Goal: Register for event/course

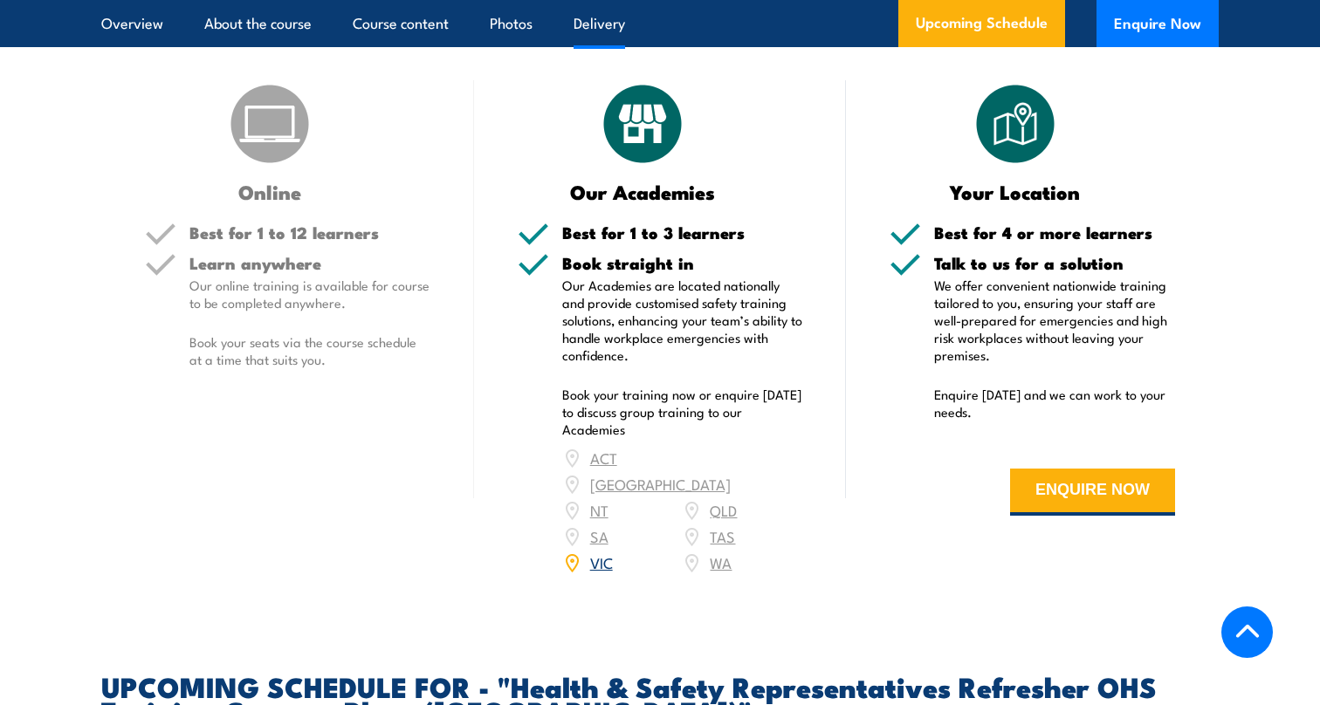
scroll to position [2339, 0]
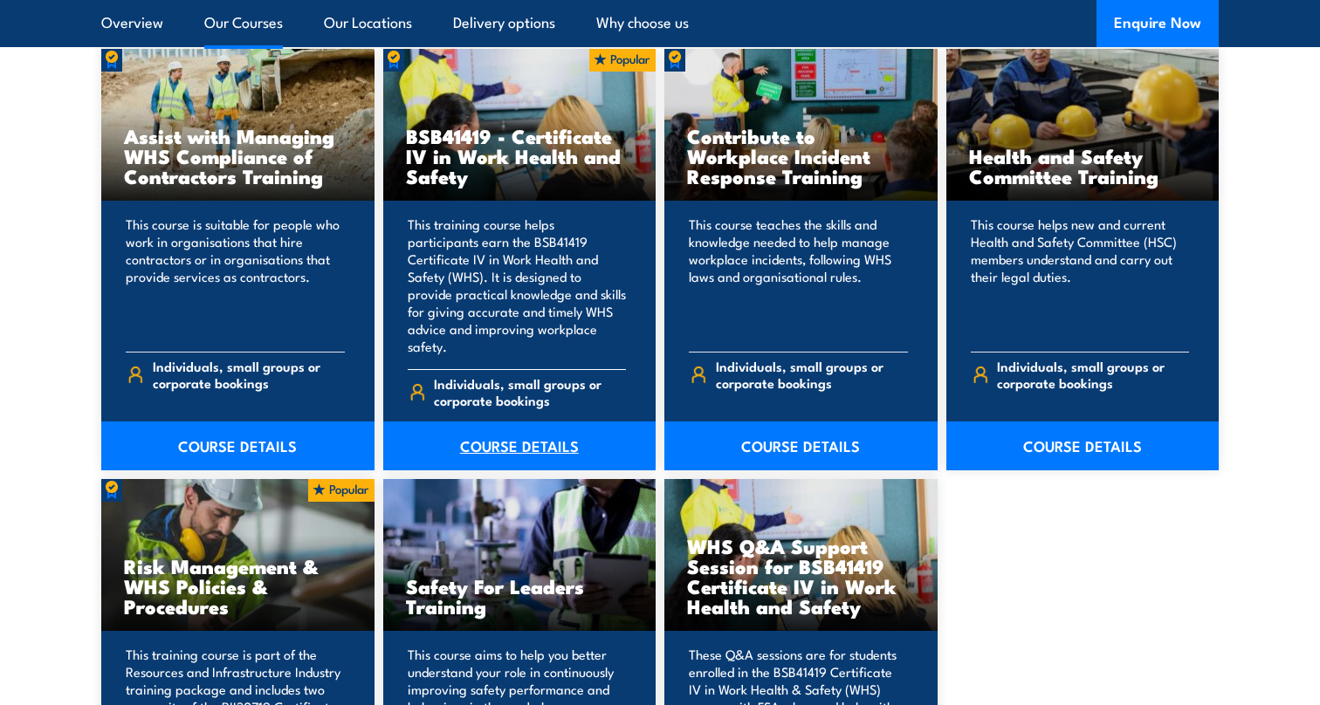
scroll to position [1360, 0]
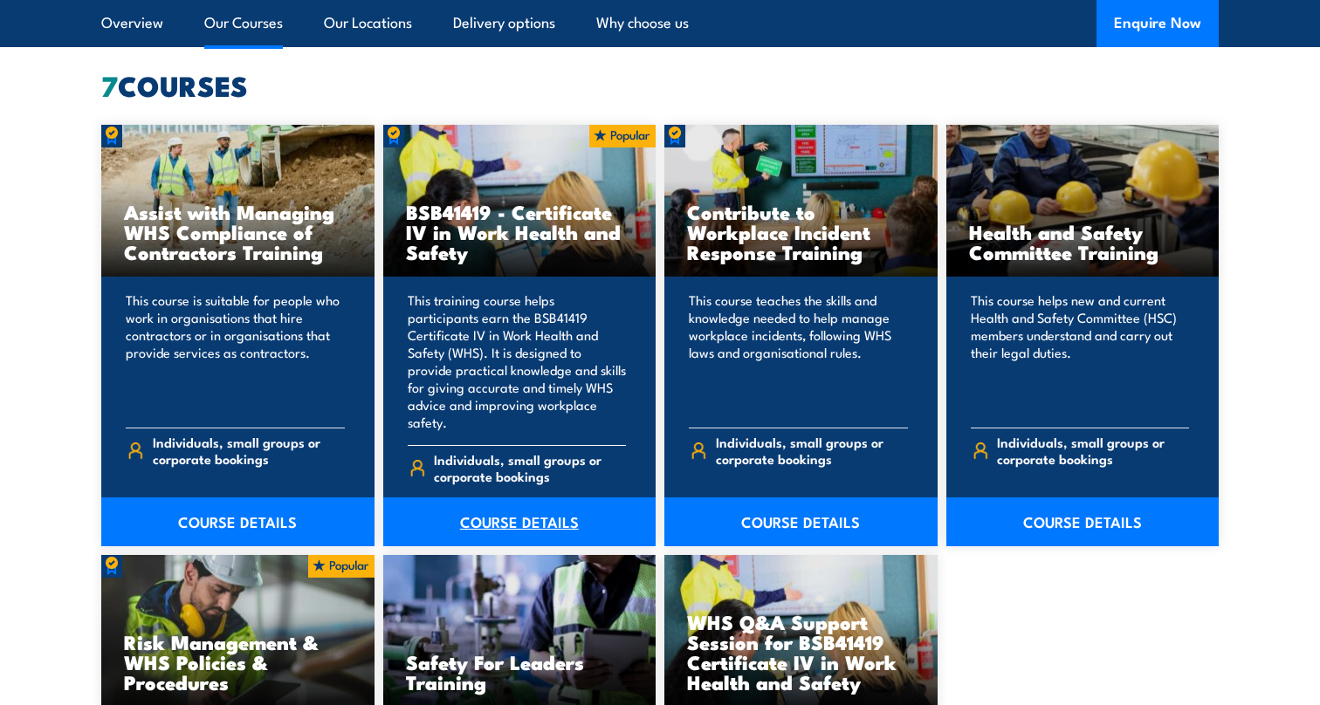
click at [506, 500] on link "COURSE DETAILS" at bounding box center [519, 522] width 273 height 49
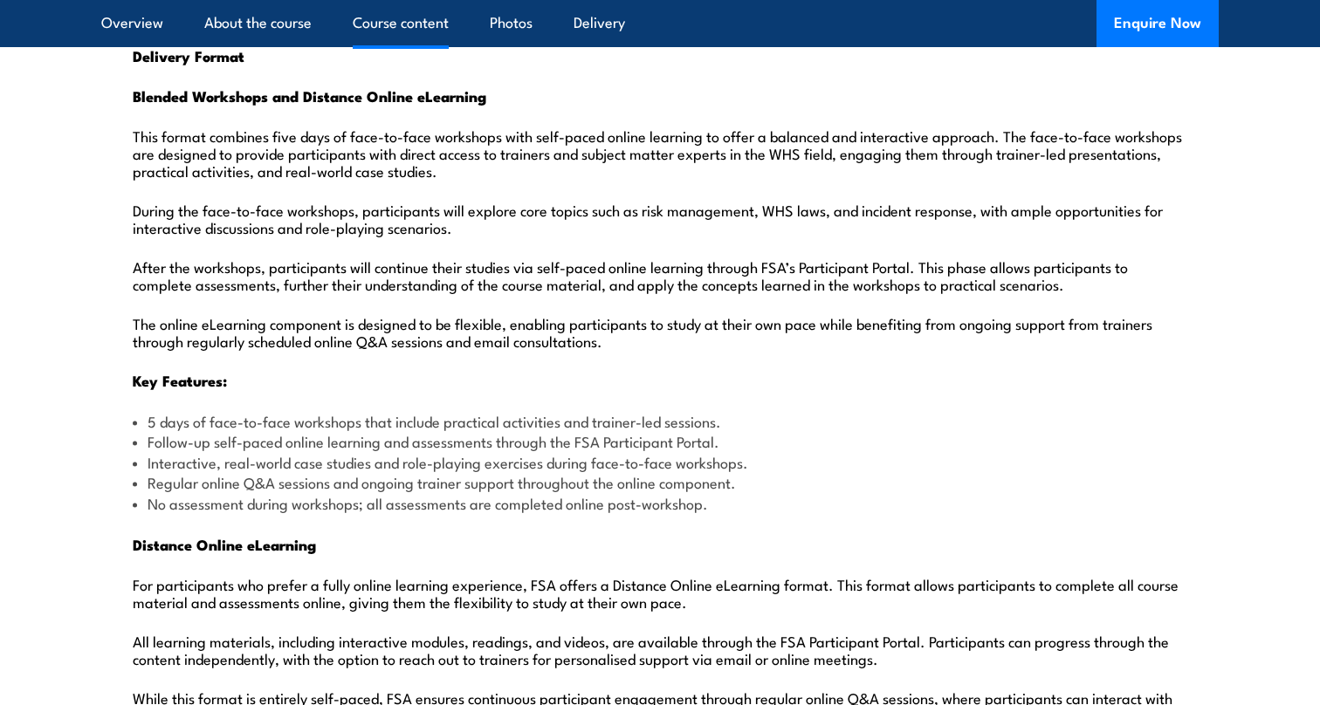
scroll to position [1937, 0]
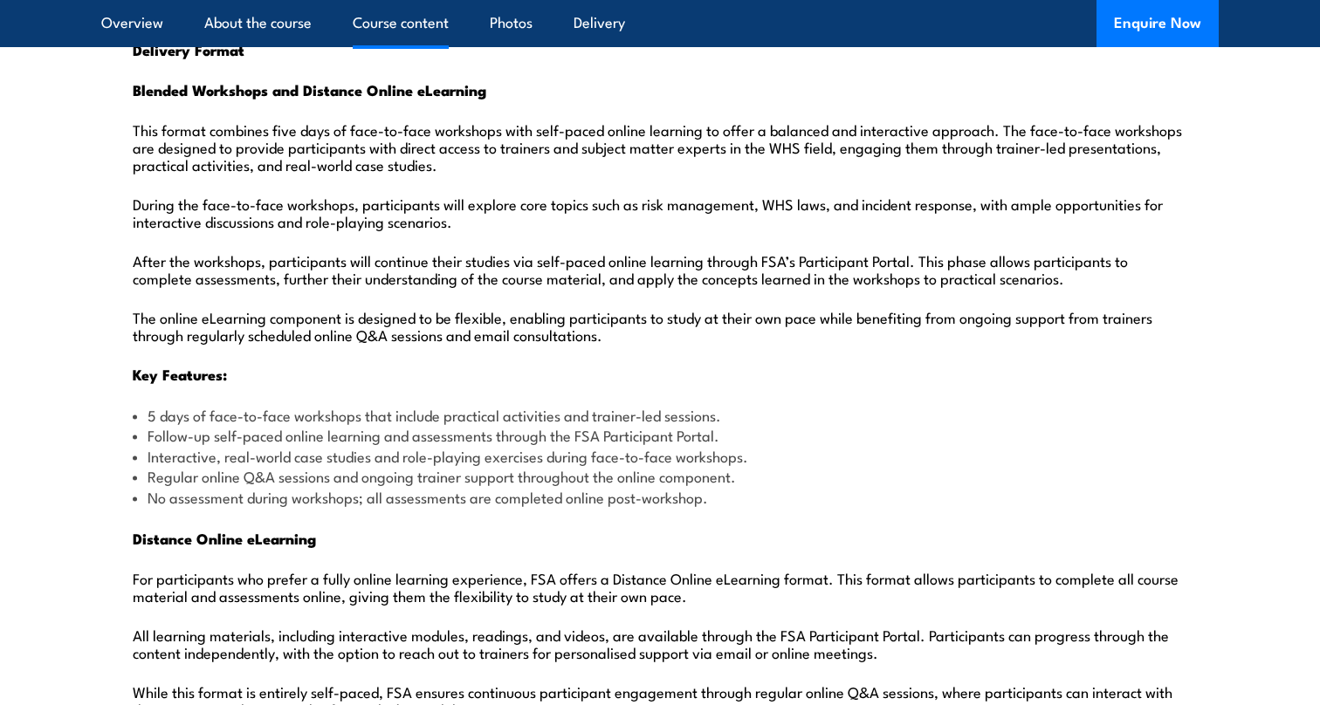
click at [561, 425] on li "Follow-up self-paced online learning and assessments through the FSA Participan…" at bounding box center [660, 435] width 1055 height 20
click at [861, 365] on p "Key Features:" at bounding box center [660, 374] width 1055 height 18
click at [424, 425] on li "Follow-up self-paced online learning and assessments through the FSA Participan…" at bounding box center [660, 435] width 1055 height 20
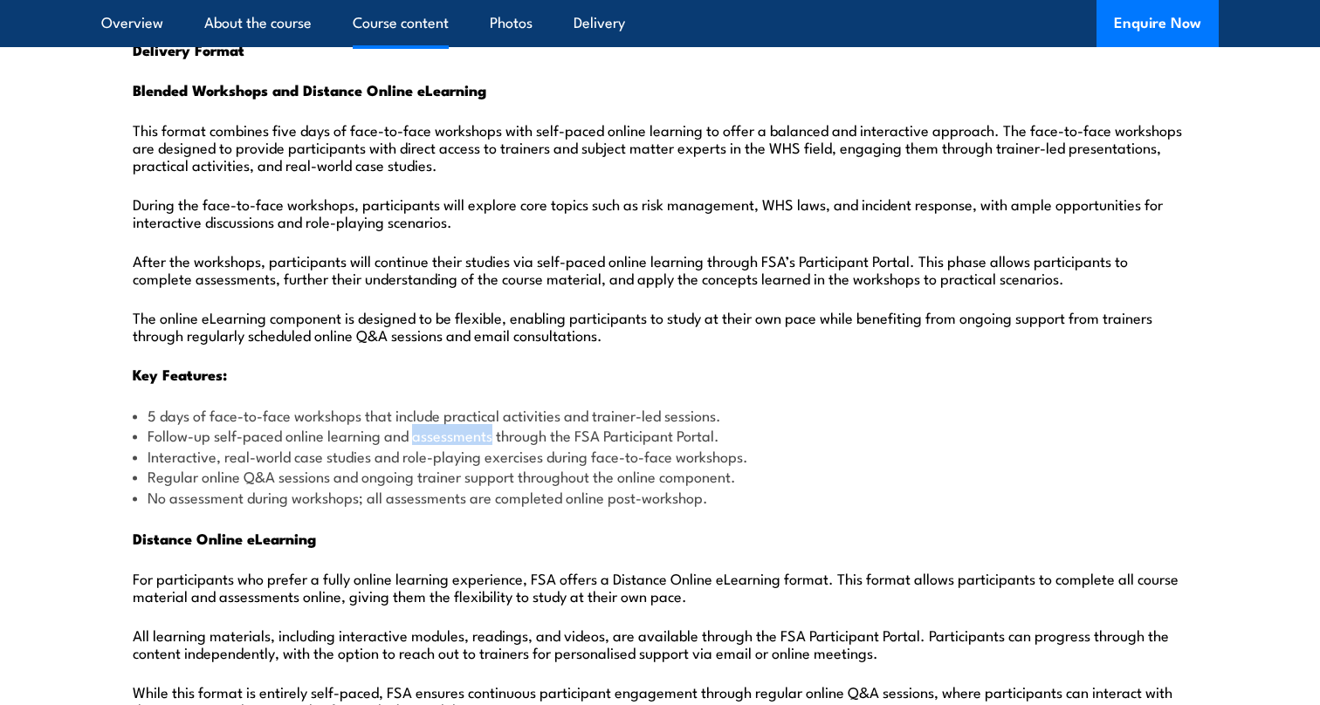
click at [424, 425] on li "Follow-up self-paced online learning and assessments through the FSA Participan…" at bounding box center [660, 435] width 1055 height 20
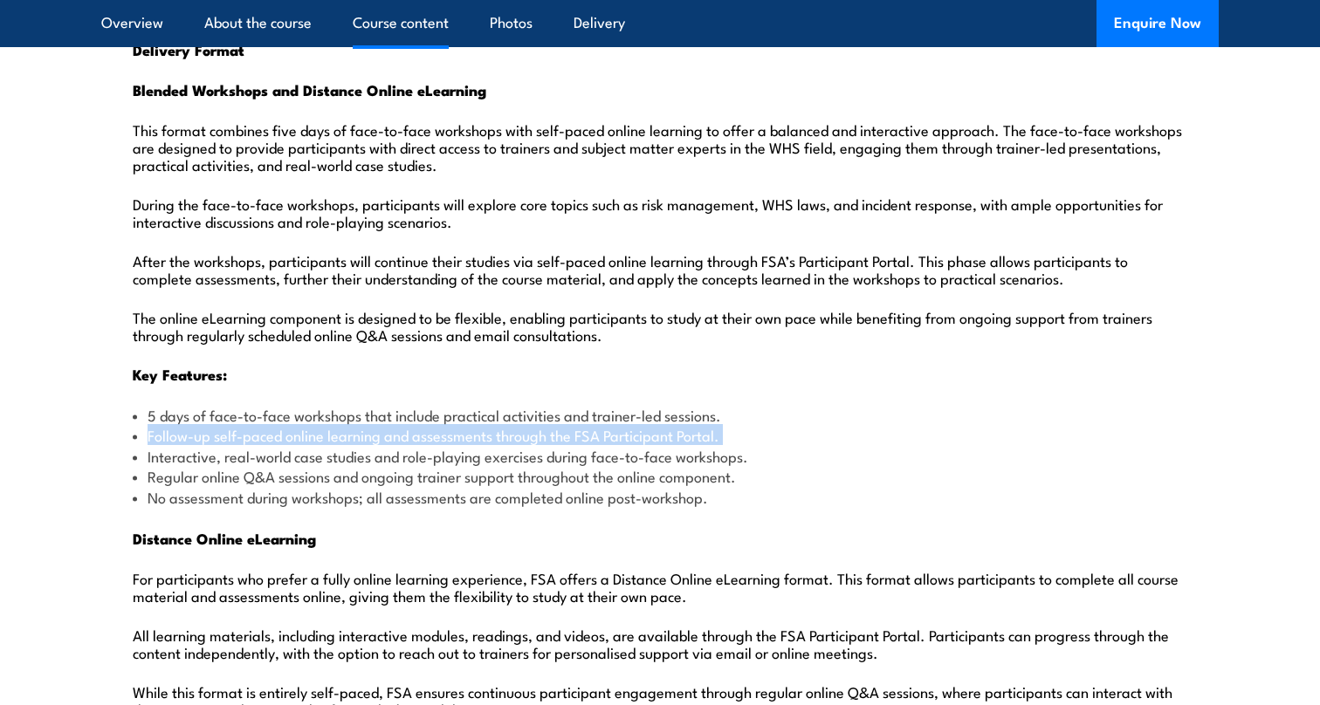
click at [424, 425] on li "Follow-up self-paced online learning and assessments through the FSA Participan…" at bounding box center [660, 435] width 1055 height 20
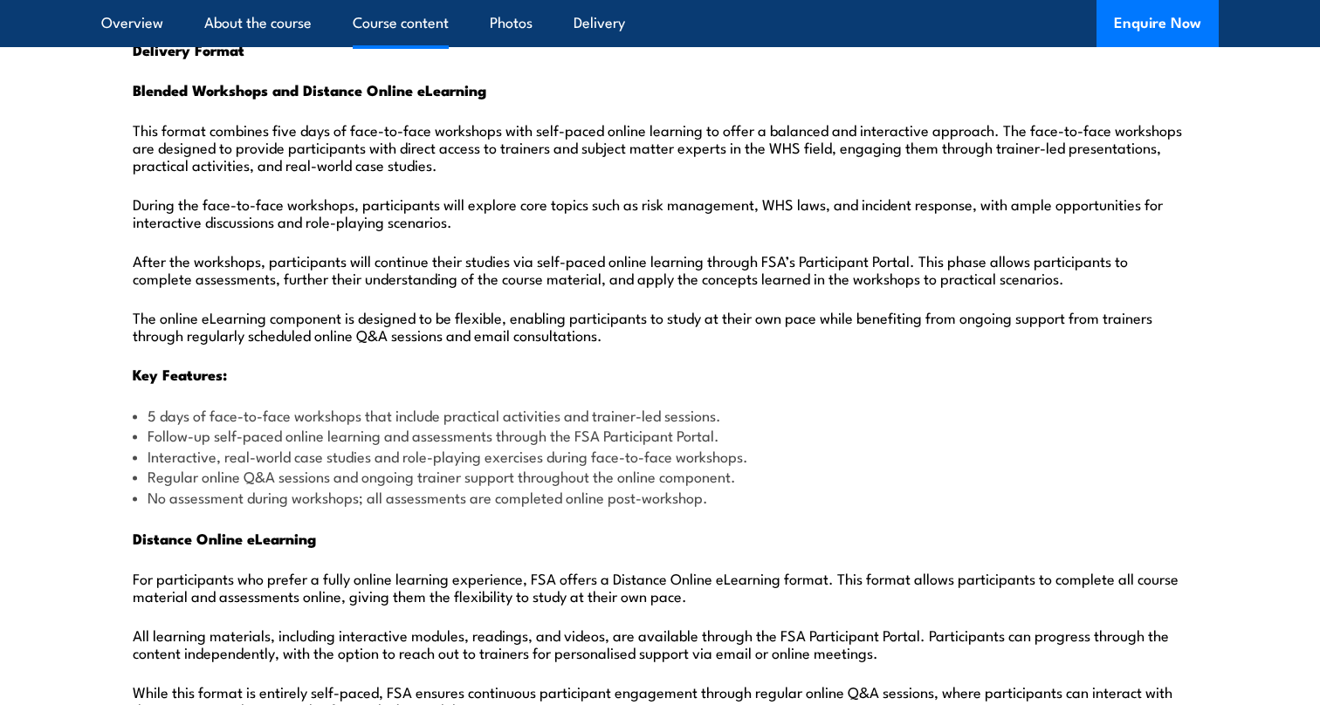
click at [360, 446] on li "Interactive, real-world case studies and role-playing exercises during face-to-…" at bounding box center [660, 456] width 1055 height 20
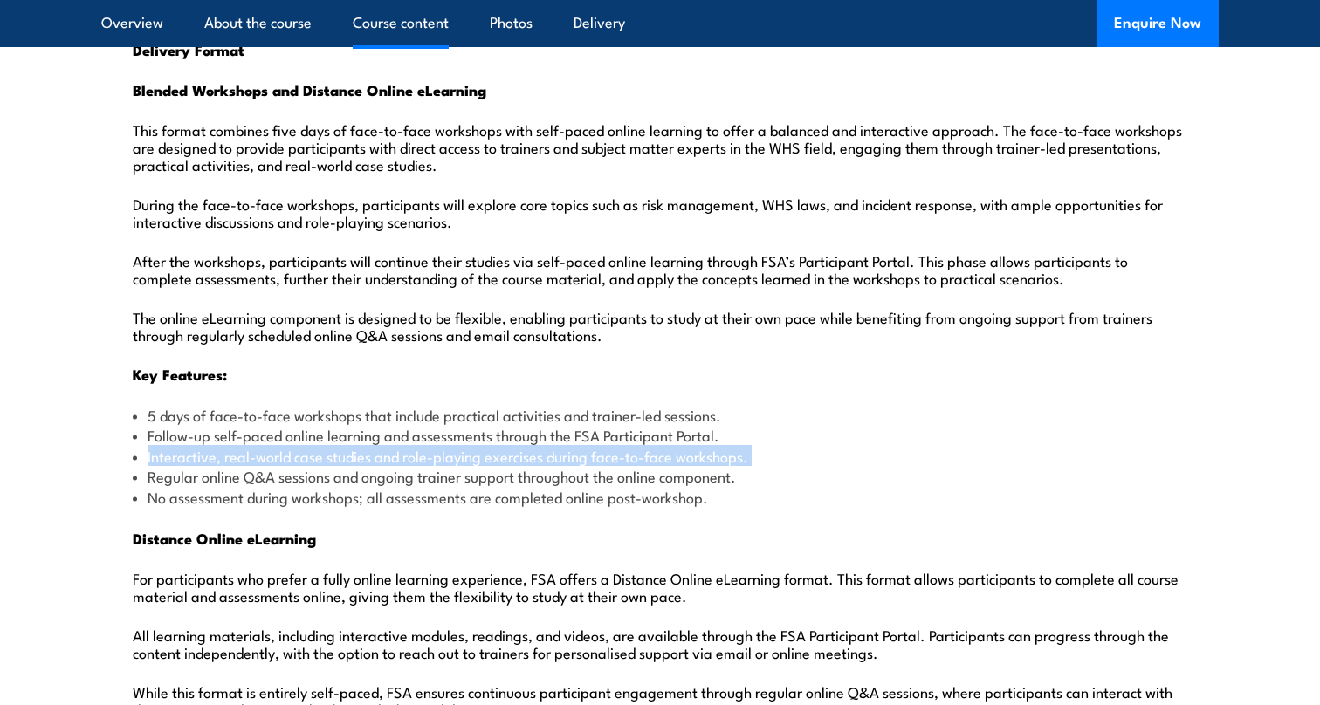
click at [360, 446] on li "Interactive, real-world case studies and role-playing exercises during face-to-…" at bounding box center [660, 456] width 1055 height 20
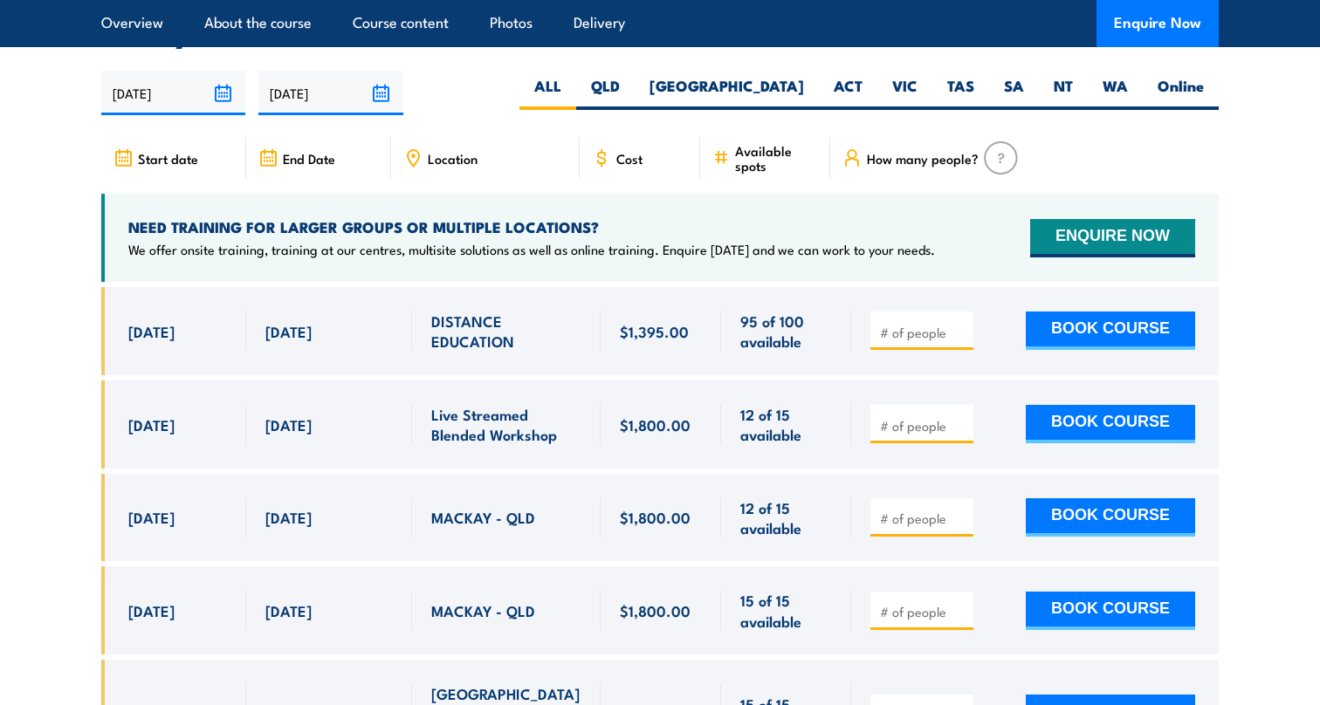
scroll to position [5790, 0]
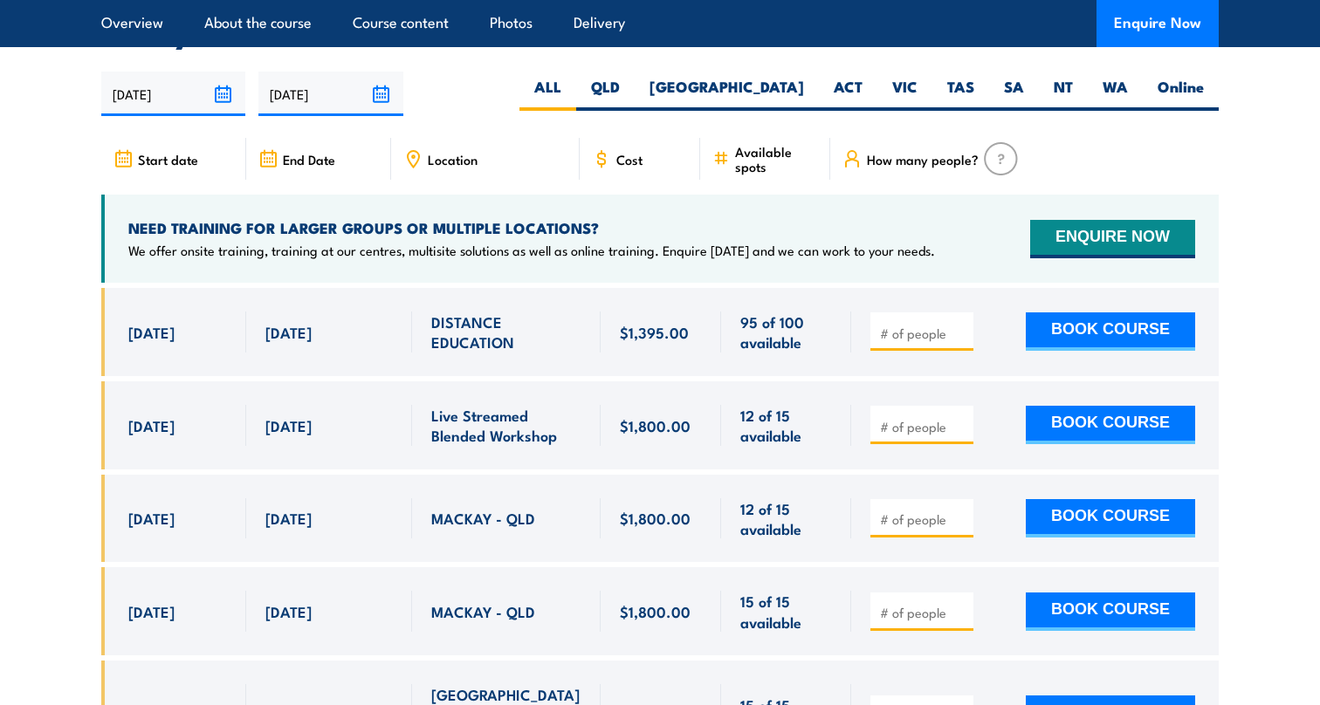
click at [892, 325] on input "number" at bounding box center [923, 333] width 87 height 17
drag, startPoint x: 148, startPoint y: 254, endPoint x: 1304, endPoint y: 306, distance: 1157.1
click at [1304, 306] on section "UPCOMING SCHEDULE FOR - "BSB41419 - Certificate IV in Work Health and Safety" 2…" at bounding box center [660, 395] width 1320 height 801
click at [1265, 296] on section "UPCOMING SCHEDULE FOR - "BSB41419 - Certificate IV in Work Health and Safety" 2…" at bounding box center [660, 395] width 1320 height 801
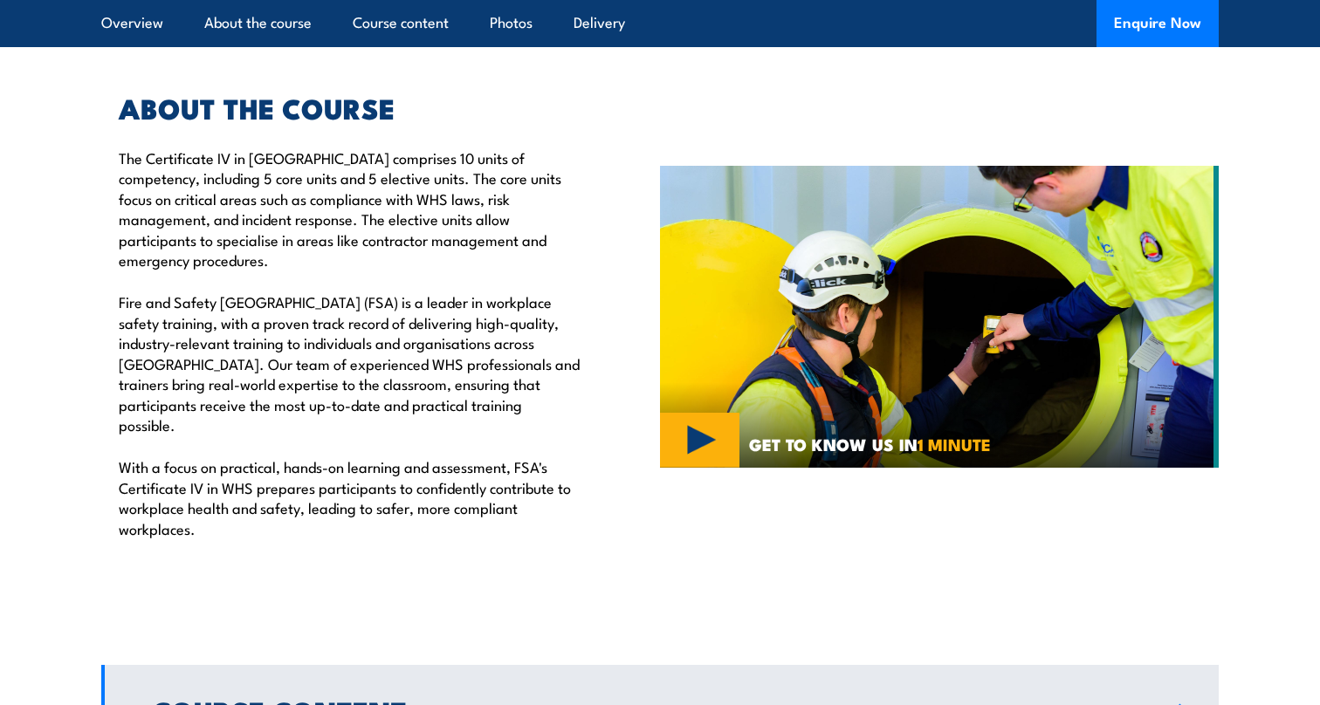
scroll to position [0, 0]
